Goal: Find specific page/section: Find specific page/section

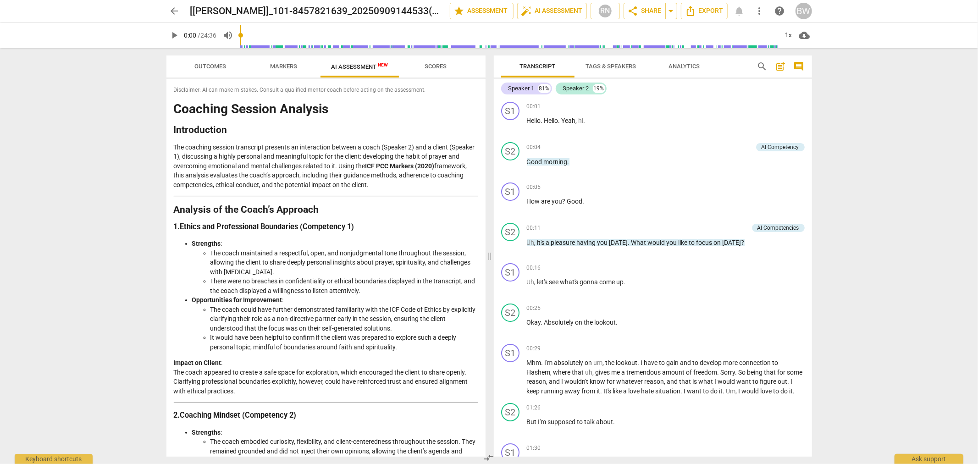
scroll to position [4168, 0]
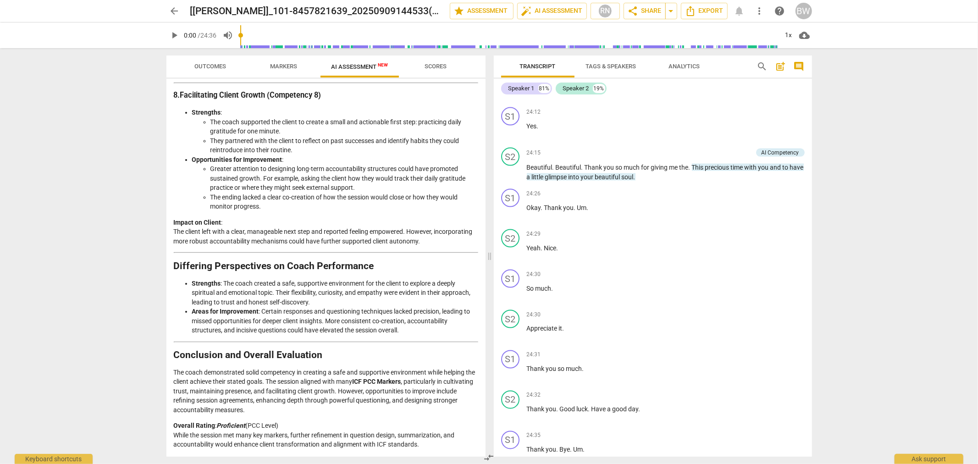
click at [179, 11] on span "arrow_back" at bounding box center [174, 10] width 11 height 11
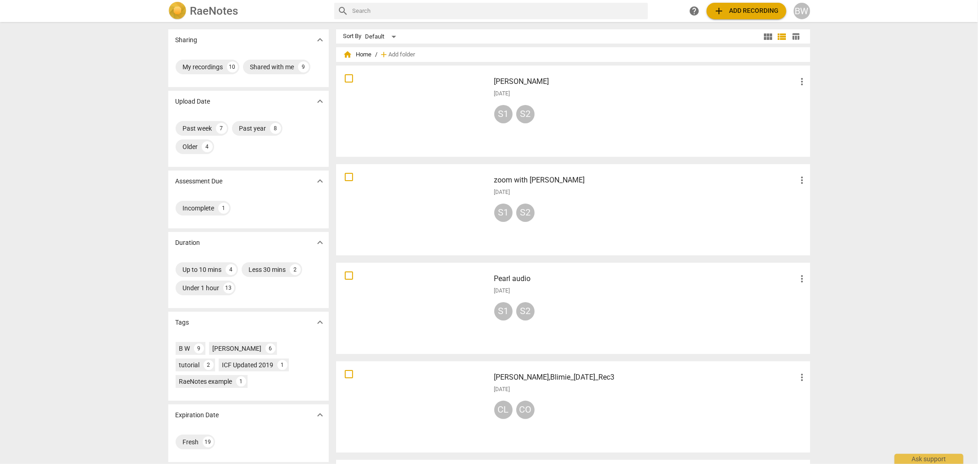
click at [474, 107] on div at bounding box center [413, 111] width 148 height 85
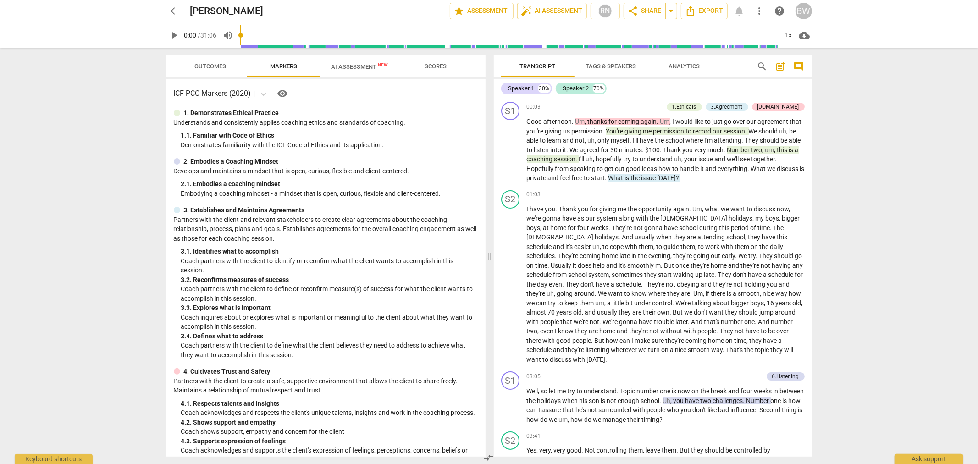
click at [360, 64] on span "AI Assessment New" at bounding box center [359, 66] width 57 height 7
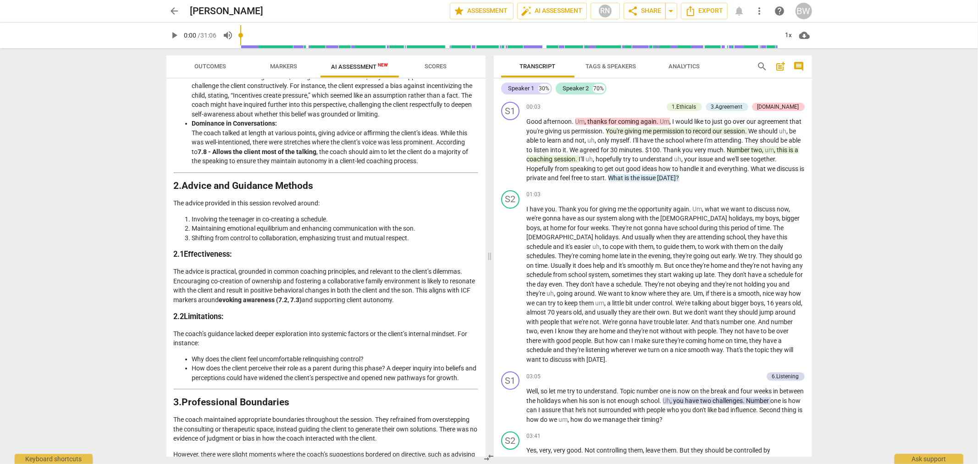
scroll to position [560, 0]
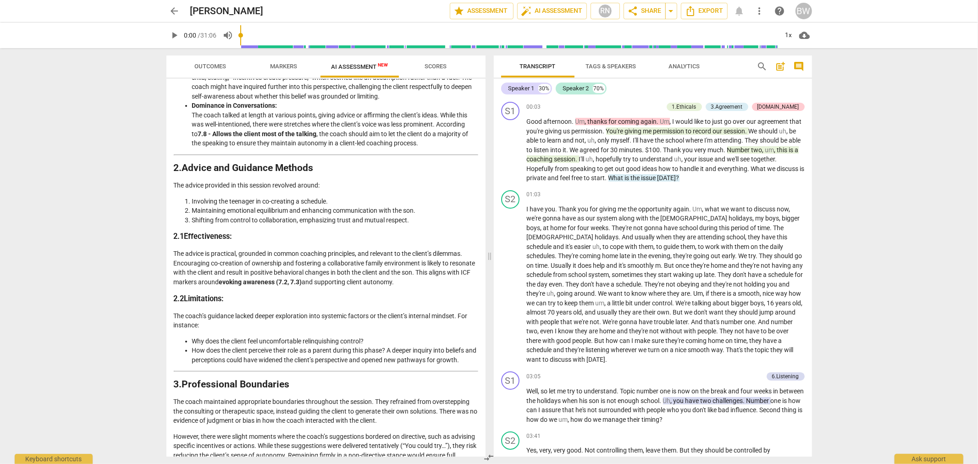
click at [873, 239] on div "arrow_back [PERSON_NAME] edit star Assessment auto_fix_high AI Assessment RN sh…" at bounding box center [489, 232] width 978 height 464
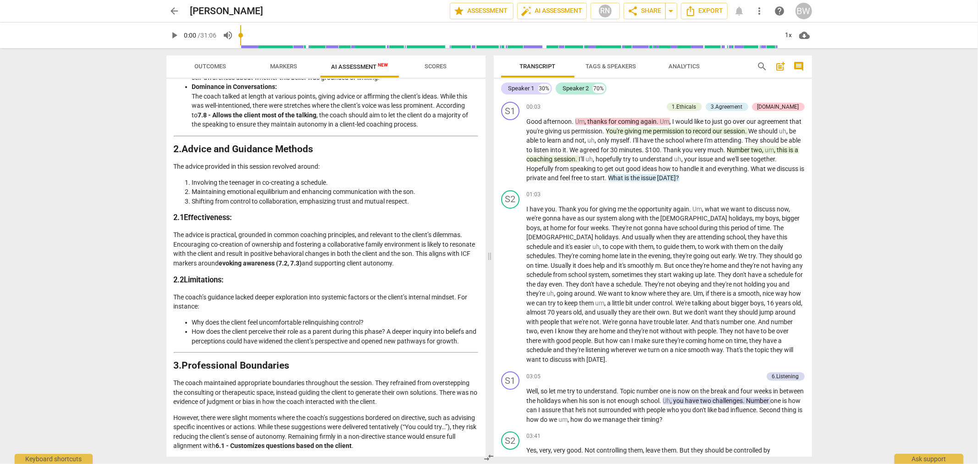
scroll to position [782, 0]
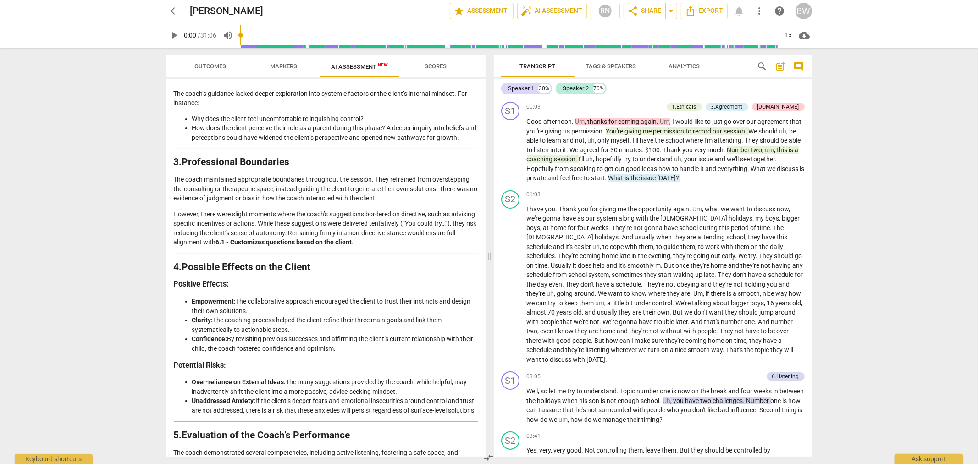
click at [214, 58] on button "Outcomes" at bounding box center [210, 66] width 73 height 22
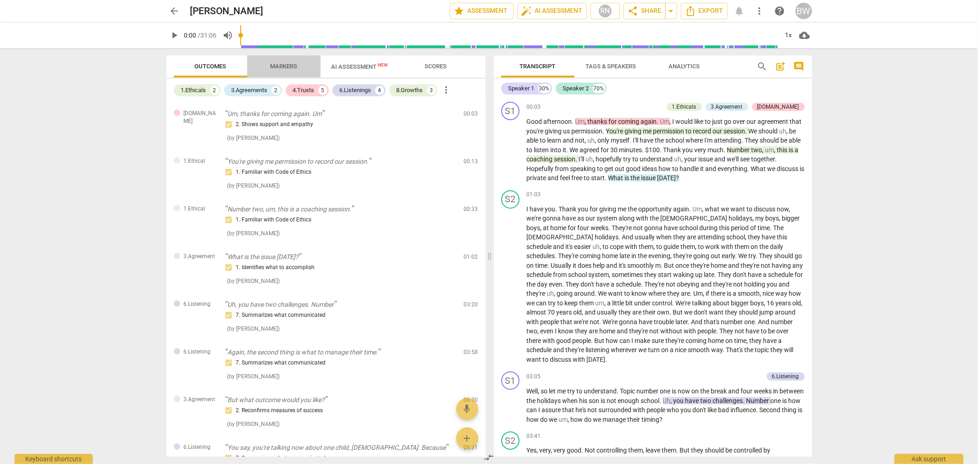
click at [283, 66] on span "Markers" at bounding box center [283, 66] width 27 height 7
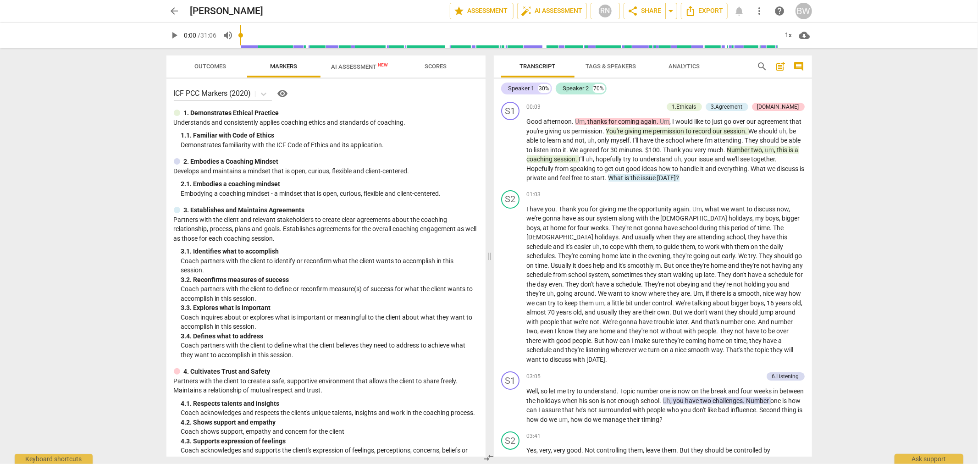
click at [348, 63] on span "AI Assessment New" at bounding box center [359, 66] width 57 height 7
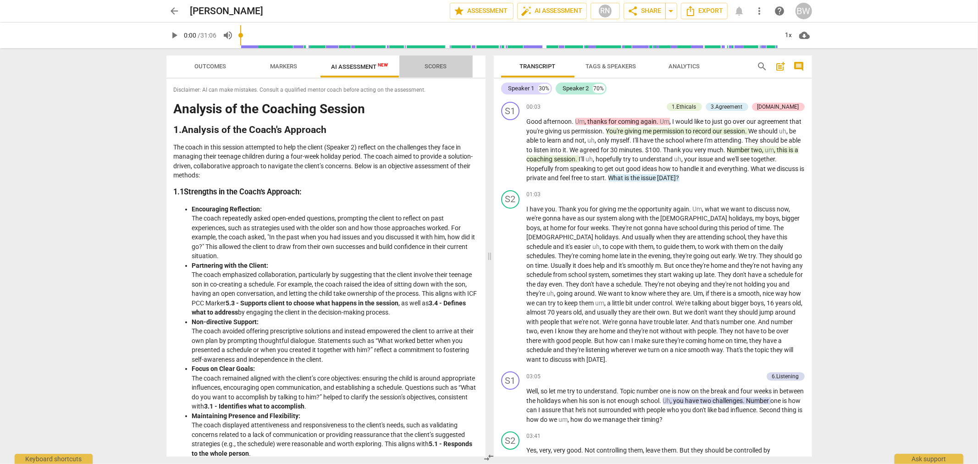
click at [431, 63] on span "Scores" at bounding box center [436, 66] width 22 height 7
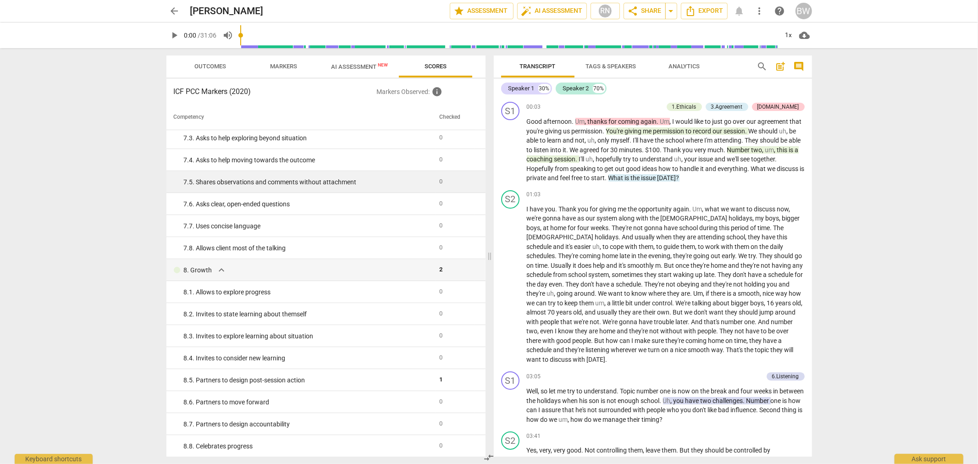
scroll to position [707, 0]
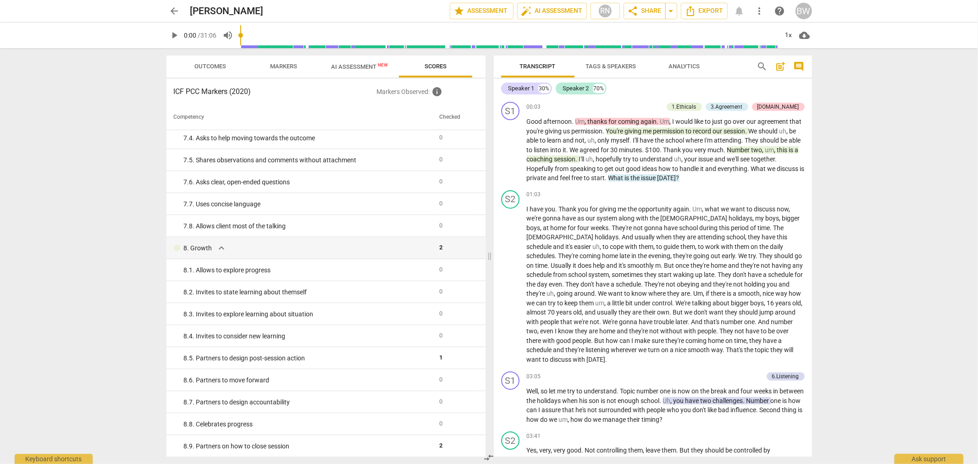
click at [362, 65] on span "AI Assessment New" at bounding box center [359, 66] width 57 height 7
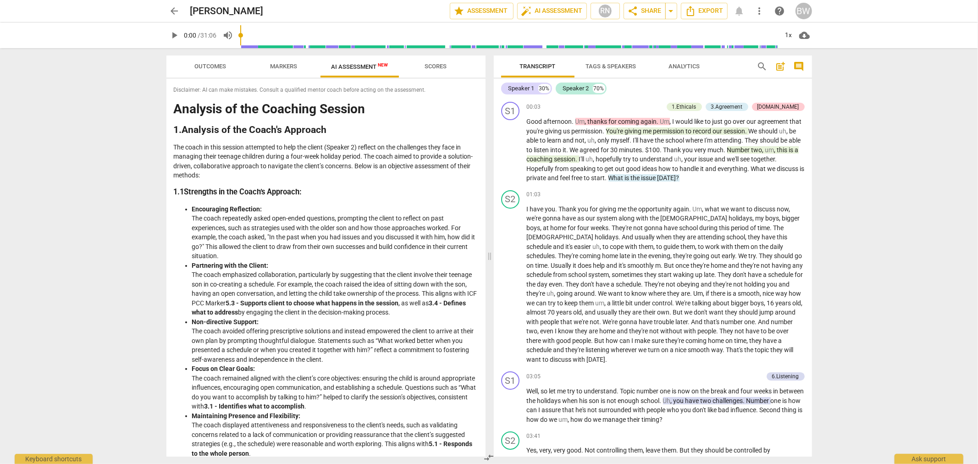
click at [208, 66] on span "Outcomes" at bounding box center [210, 66] width 32 height 7
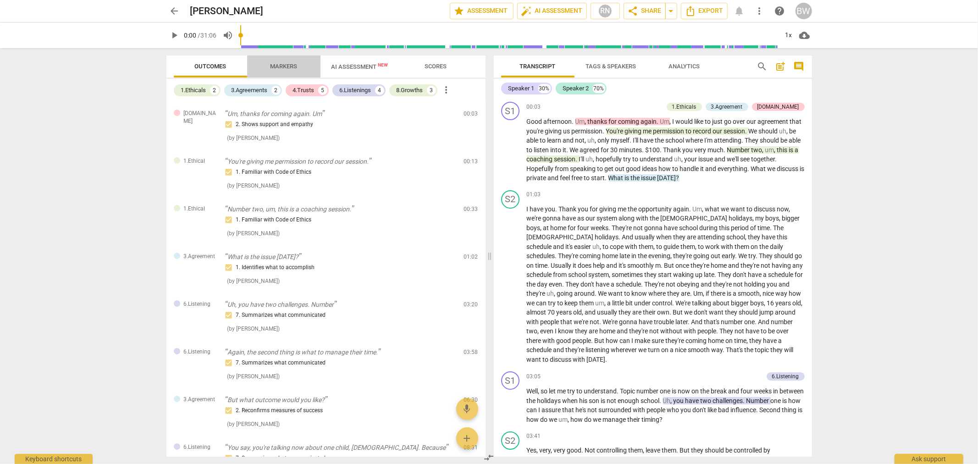
click at [281, 68] on span "Markers" at bounding box center [283, 66] width 27 height 7
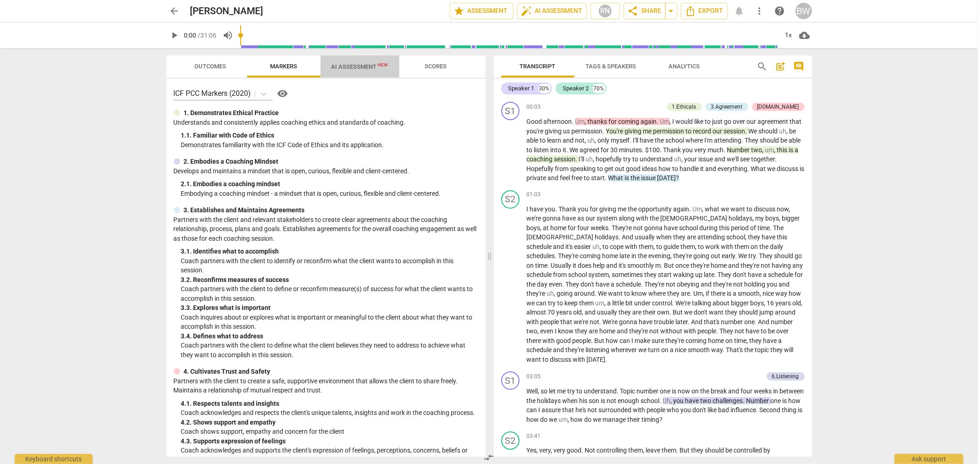
click at [358, 66] on span "AI Assessment New" at bounding box center [359, 66] width 57 height 7
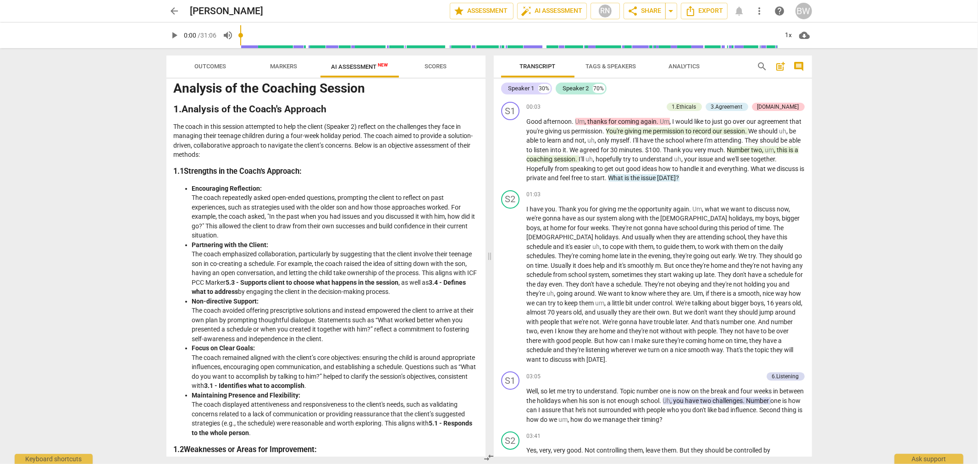
scroll to position [0, 0]
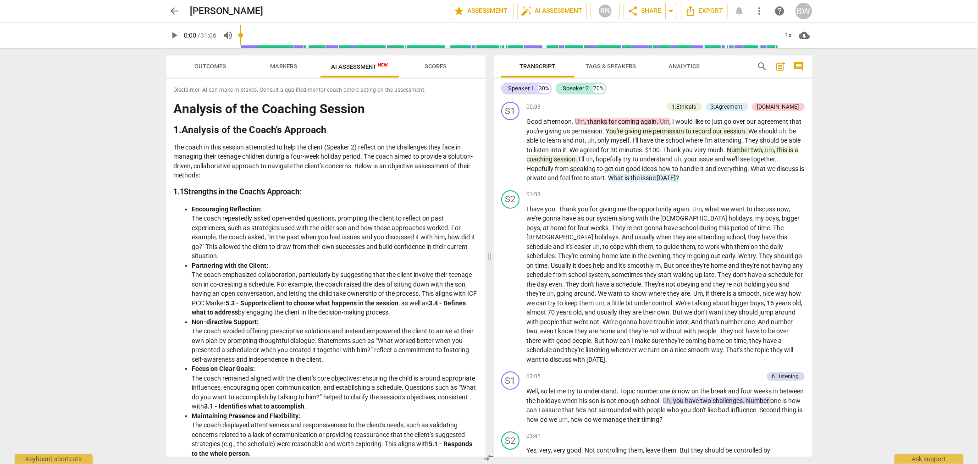
click at [223, 69] on span "Outcomes" at bounding box center [210, 66] width 32 height 7
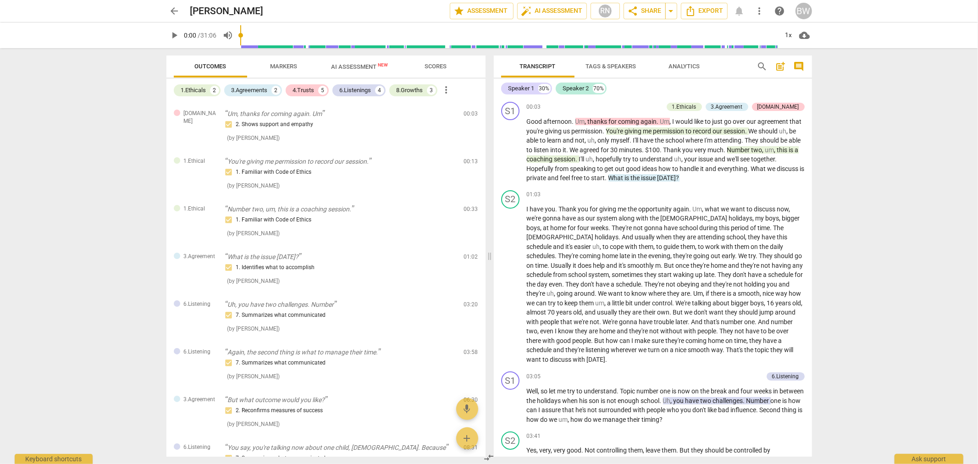
click at [39, 195] on div "arrow_back [PERSON_NAME] edit star Assessment auto_fix_high AI Assessment RN sh…" at bounding box center [489, 232] width 978 height 464
click at [281, 69] on span "Markers" at bounding box center [283, 66] width 27 height 7
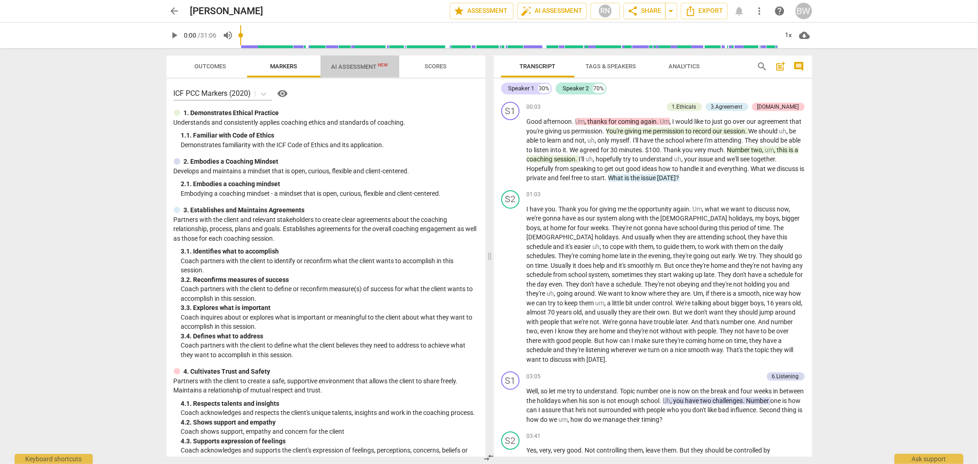
click at [364, 67] on span "AI Assessment New" at bounding box center [359, 66] width 57 height 7
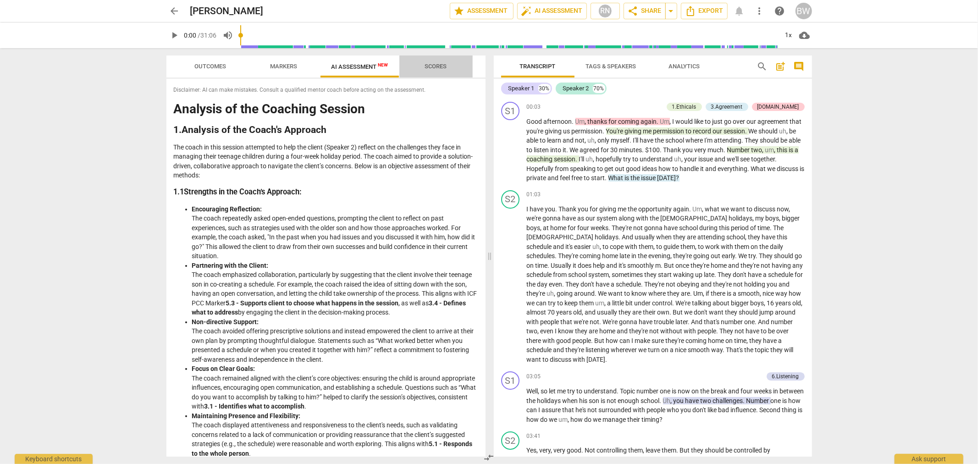
click at [437, 66] on span "Scores" at bounding box center [436, 66] width 22 height 7
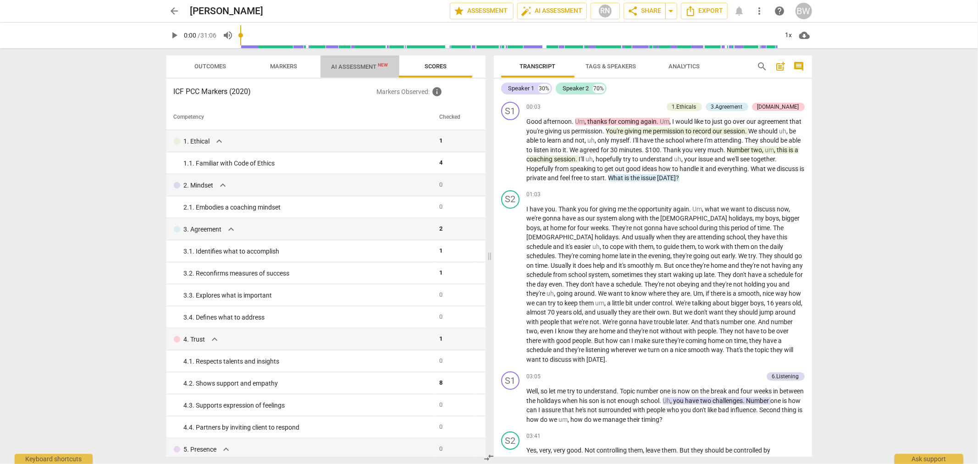
click at [363, 67] on span "AI Assessment New" at bounding box center [359, 66] width 57 height 7
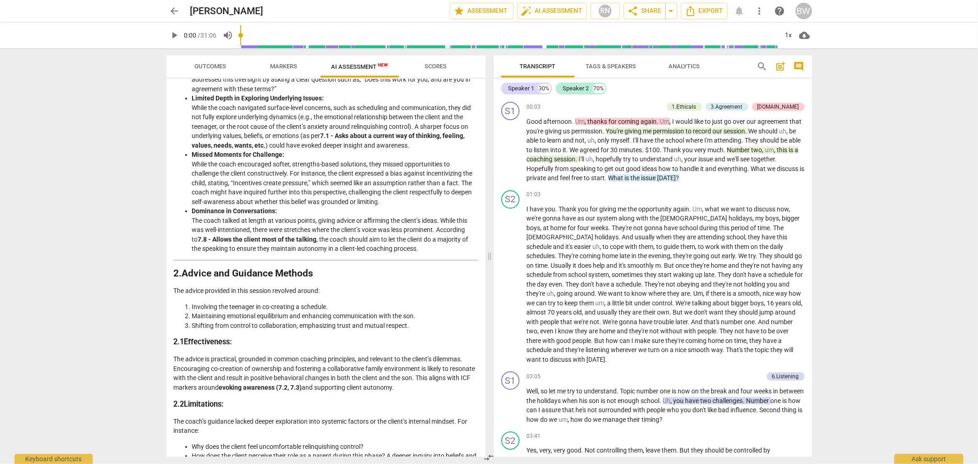
scroll to position [509, 0]
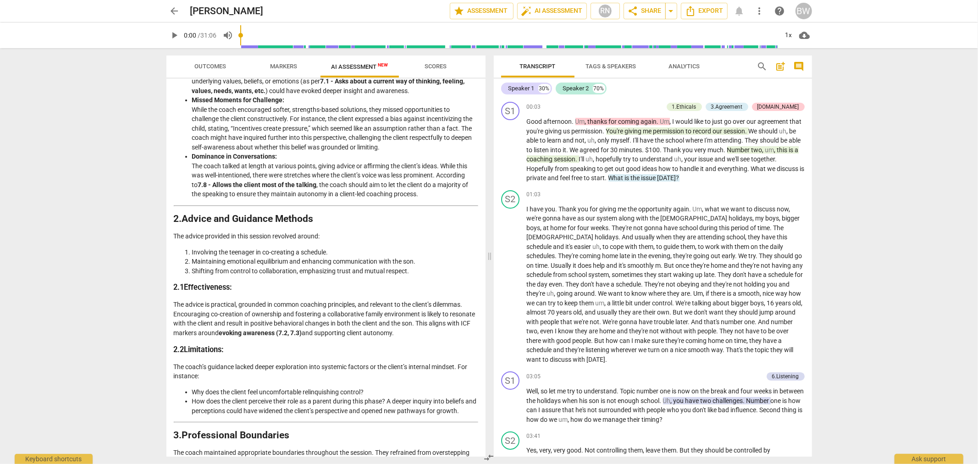
click at [894, 214] on div "arrow_back [PERSON_NAME] edit star Assessment auto_fix_high AI Assessment RN sh…" at bounding box center [489, 232] width 978 height 464
